Goal: Information Seeking & Learning: Learn about a topic

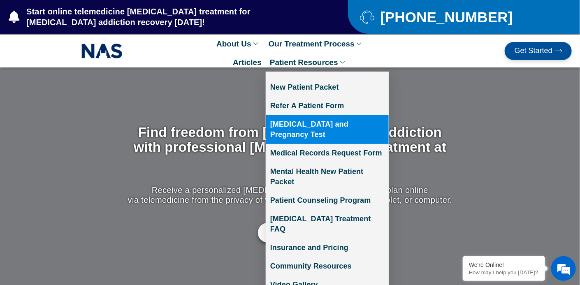
click at [330, 123] on link "[MEDICAL_DATA] and Pregnancy Test" at bounding box center [327, 129] width 123 height 29
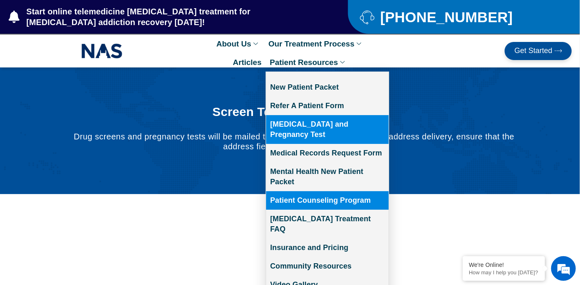
click at [315, 191] on link "Patient Counseling Program" at bounding box center [327, 200] width 123 height 19
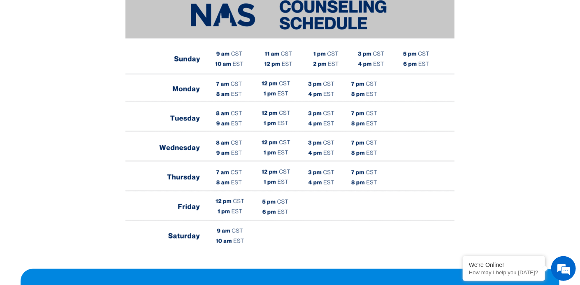
scroll to position [370, 0]
